Goal: Task Accomplishment & Management: Use online tool/utility

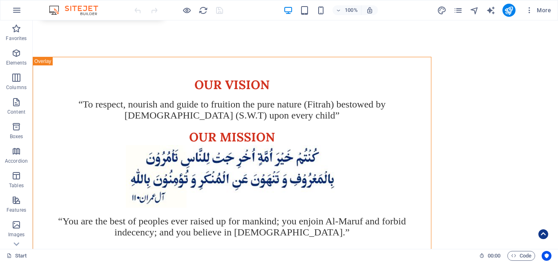
scroll to position [1185, 0]
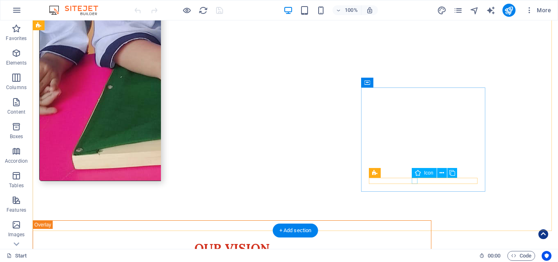
select select "xMidYMid"
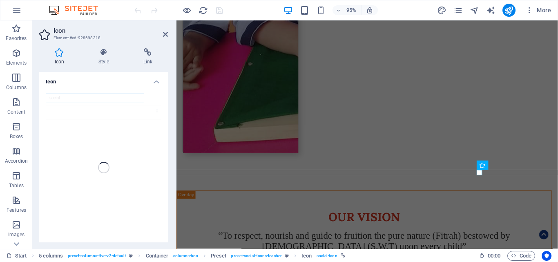
scroll to position [1184, 0]
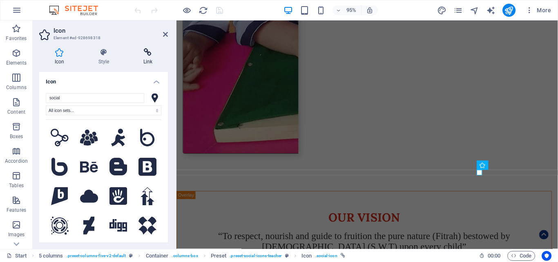
click at [150, 54] on icon at bounding box center [148, 52] width 40 height 8
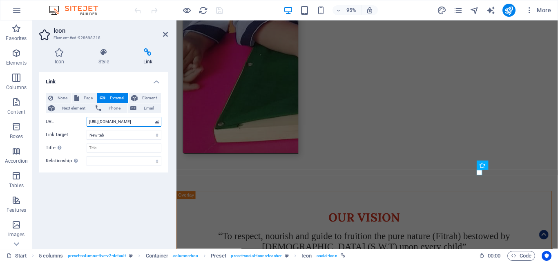
click at [130, 121] on input "[URL][DOMAIN_NAME]" at bounding box center [124, 122] width 75 height 10
paste input "[DOMAIN_NAME][URL]"
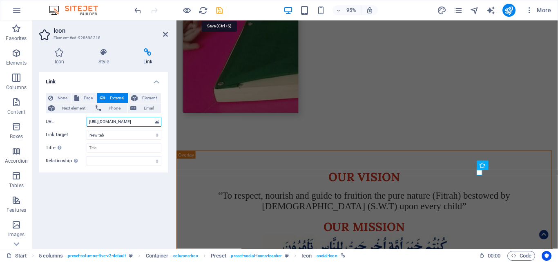
type input "[URL][DOMAIN_NAME]"
click at [218, 8] on icon "save" at bounding box center [219, 10] width 9 height 9
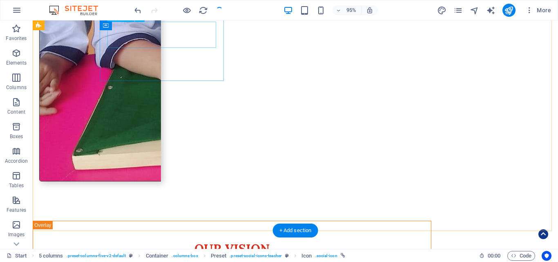
checkbox input "false"
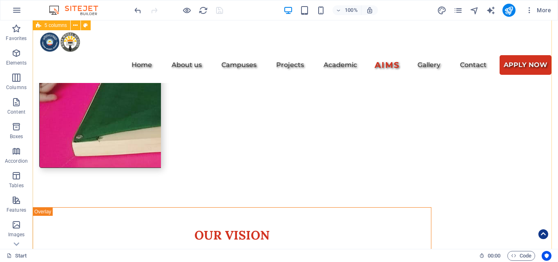
scroll to position [899, 0]
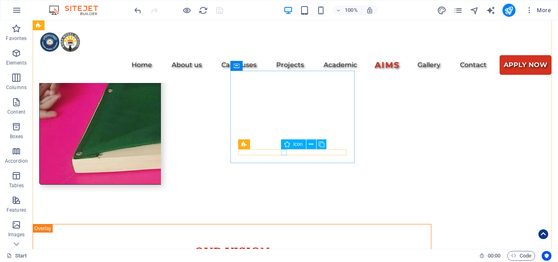
select select "xMidYMid"
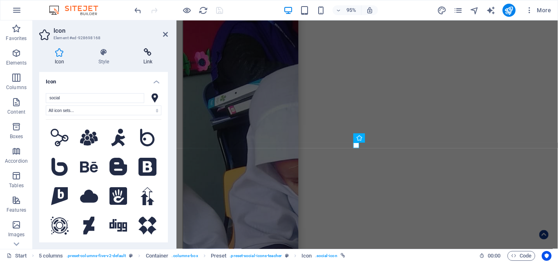
click at [144, 56] on icon at bounding box center [148, 52] width 40 height 8
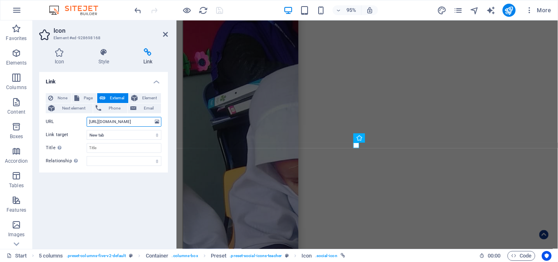
click at [124, 123] on input "[URL][DOMAIN_NAME]" at bounding box center [124, 122] width 75 height 10
paste input "24%C2%B049'21.8%22N+66%C2%B058'53.5%22E/@24.8226865,66.9811401,20z/data=!4m4!3m…"
type input "[URL][DOMAIN_NAME]"
click at [219, 8] on icon "save" at bounding box center [219, 10] width 9 height 9
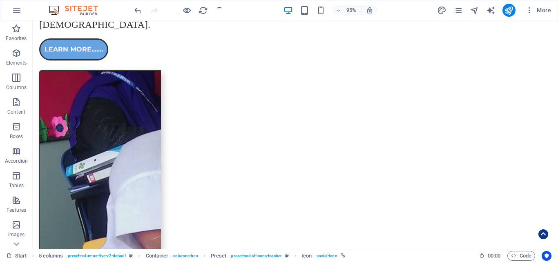
checkbox input "false"
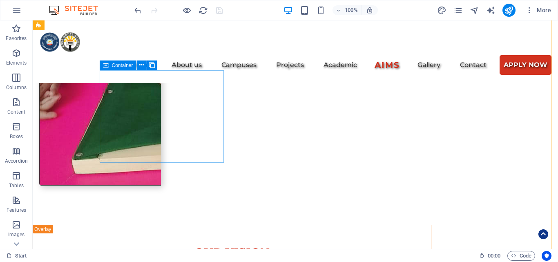
scroll to position [899, 0]
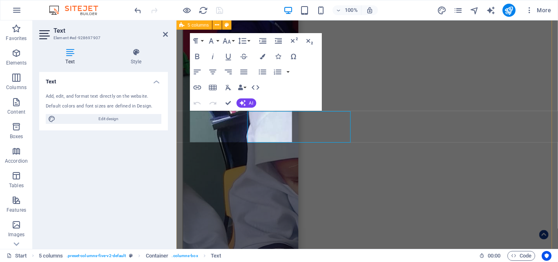
scroll to position [899, 0]
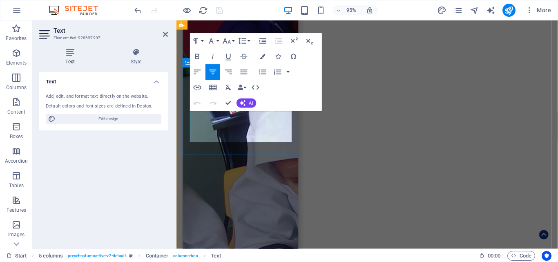
copy span "Mezzanine floor, [PERSON_NAME], [GEOGRAPHIC_DATA], [GEOGRAPHIC_DATA]"
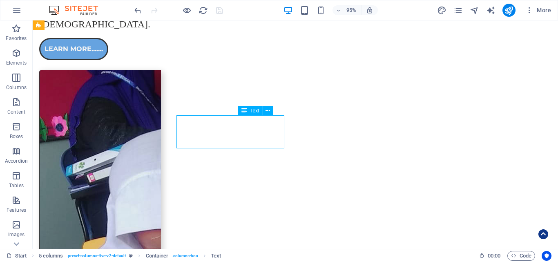
scroll to position [899, 0]
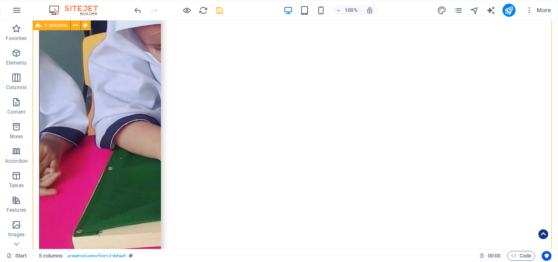
scroll to position [1144, 0]
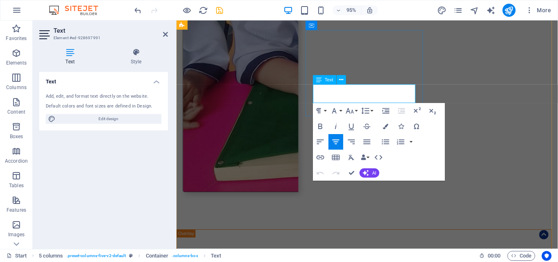
drag, startPoint x: 356, startPoint y: 92, endPoint x: 321, endPoint y: 94, distance: 34.8
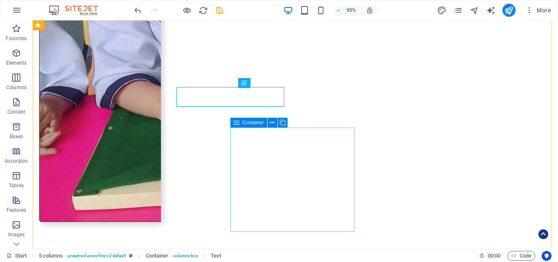
scroll to position [1145, 0]
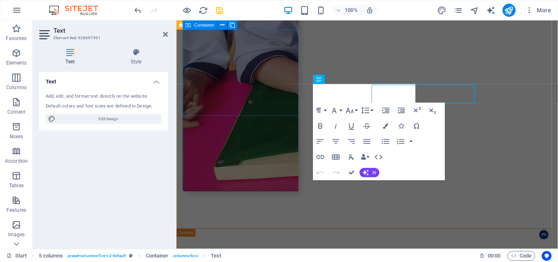
scroll to position [1144, 0]
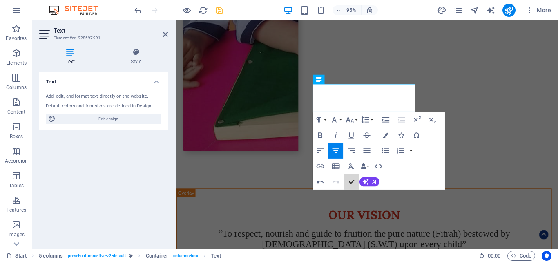
scroll to position [1145, 0]
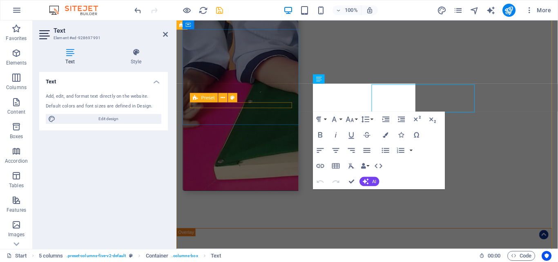
scroll to position [1145, 0]
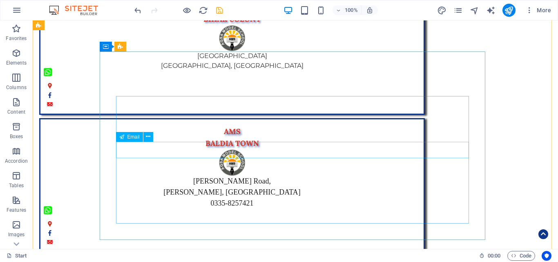
scroll to position [3677, 0]
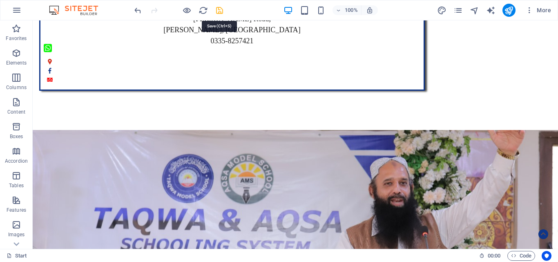
click at [221, 9] on icon "save" at bounding box center [219, 10] width 9 height 9
checkbox input "false"
click at [458, 10] on icon "pages" at bounding box center [457, 10] width 9 height 9
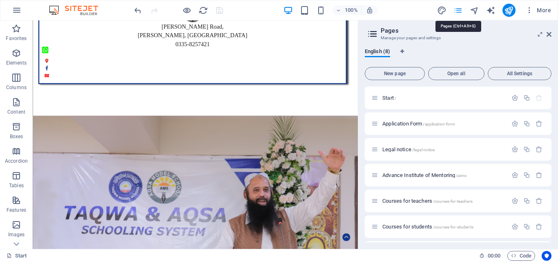
scroll to position [3624, 0]
